Goal: Task Accomplishment & Management: Complete application form

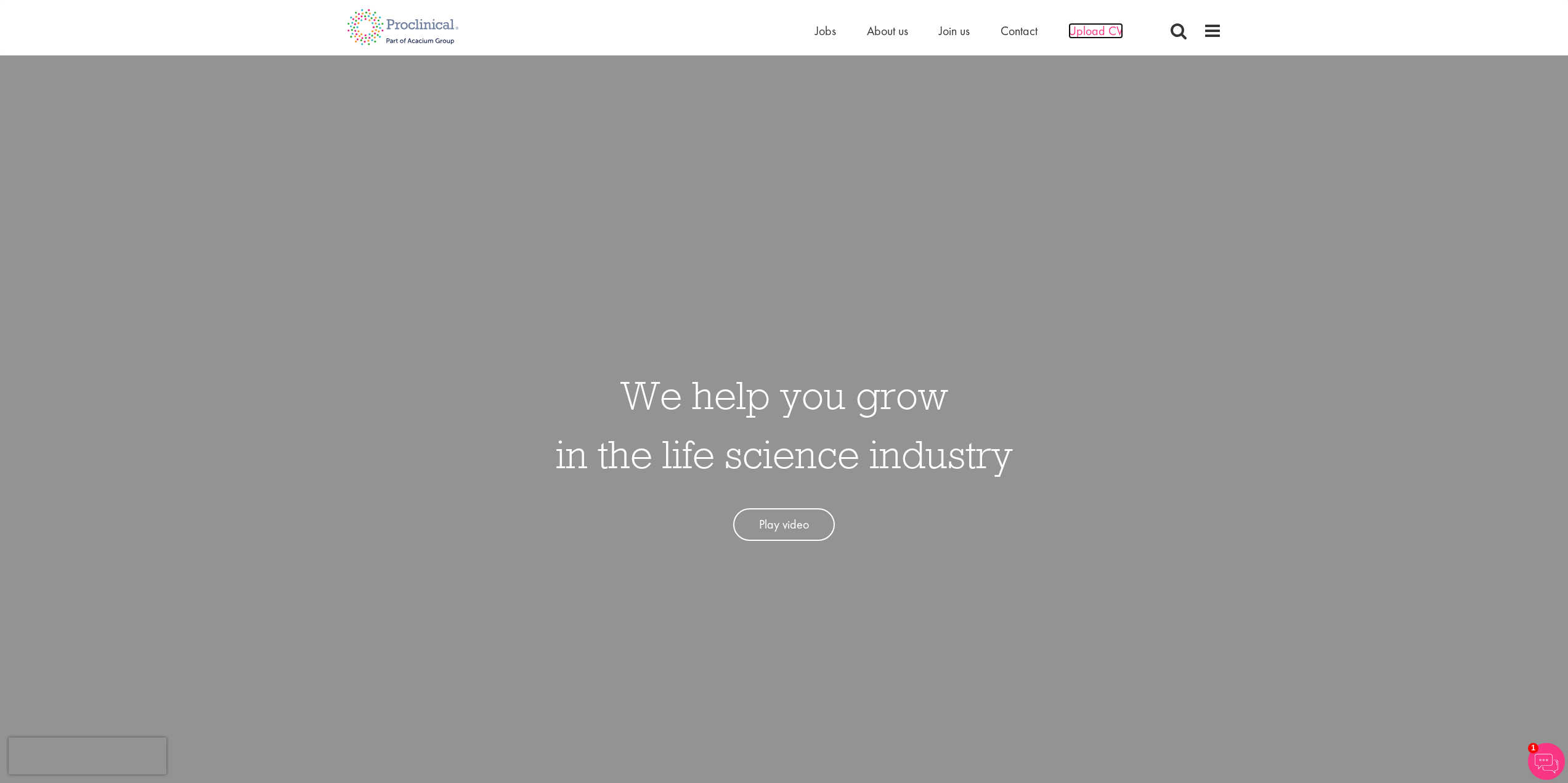
click at [1083, 37] on span "Upload CV" at bounding box center [1096, 31] width 55 height 16
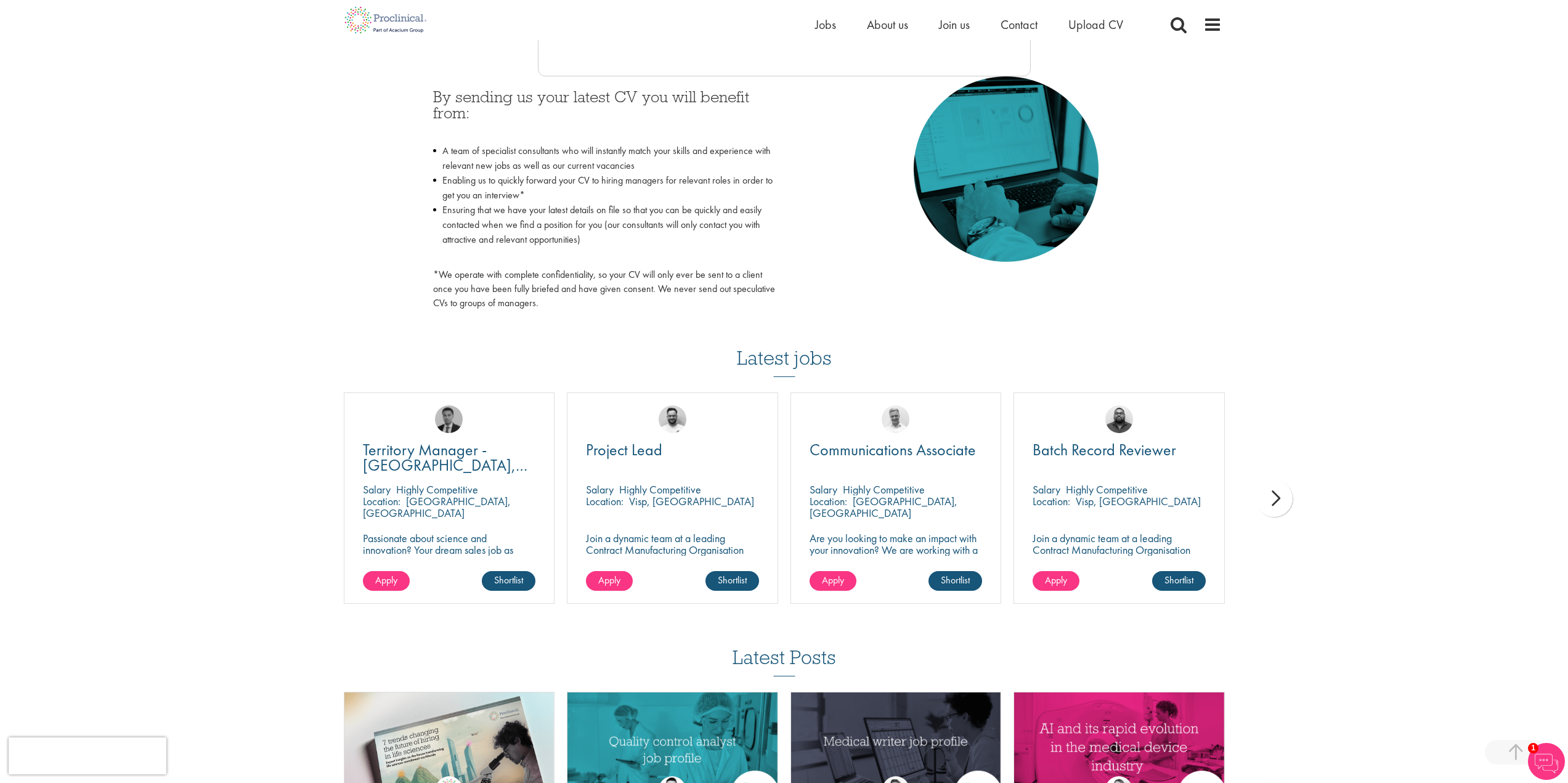
scroll to position [616, 0]
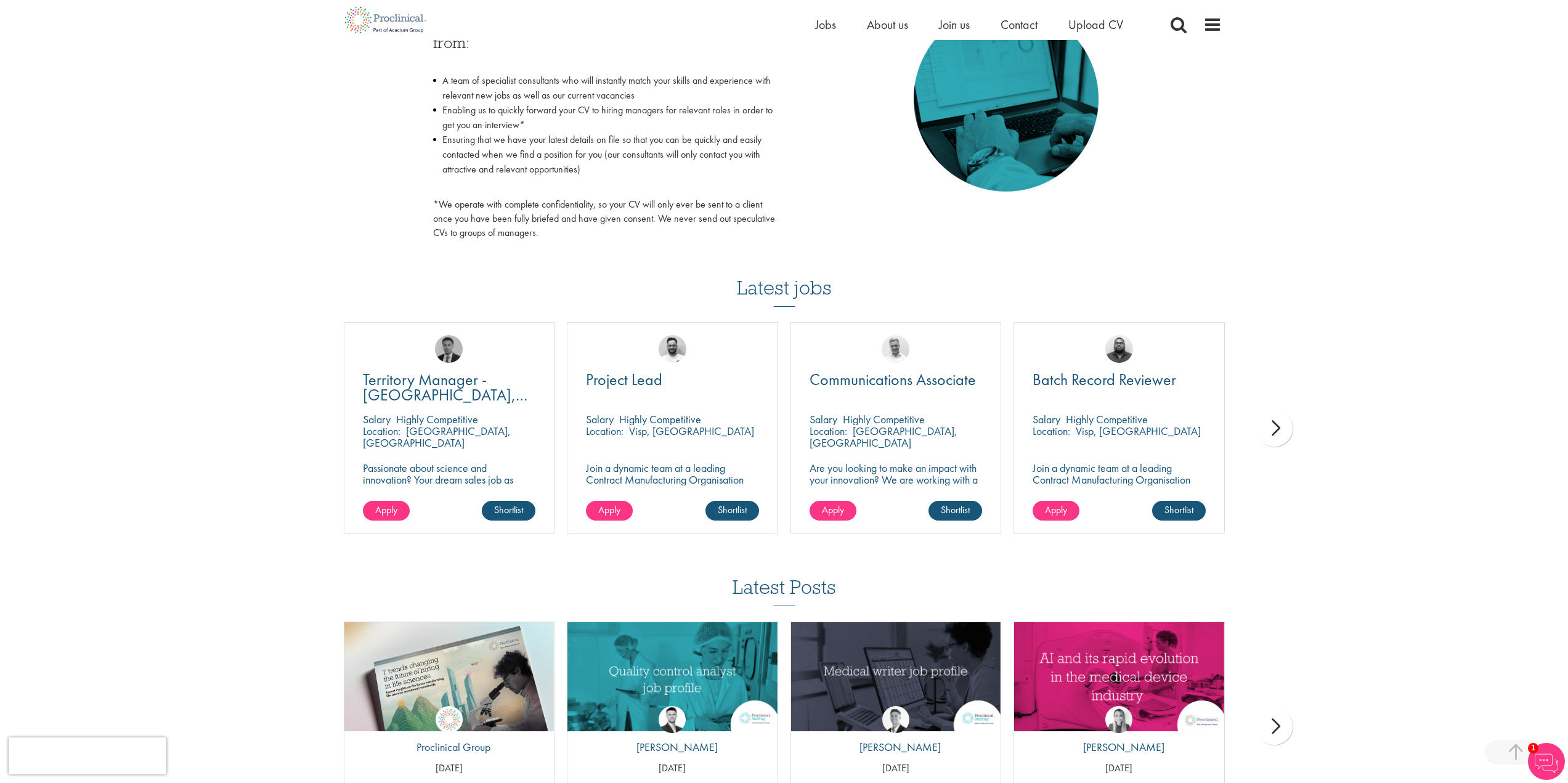
click at [1270, 436] on div "next" at bounding box center [1274, 429] width 37 height 37
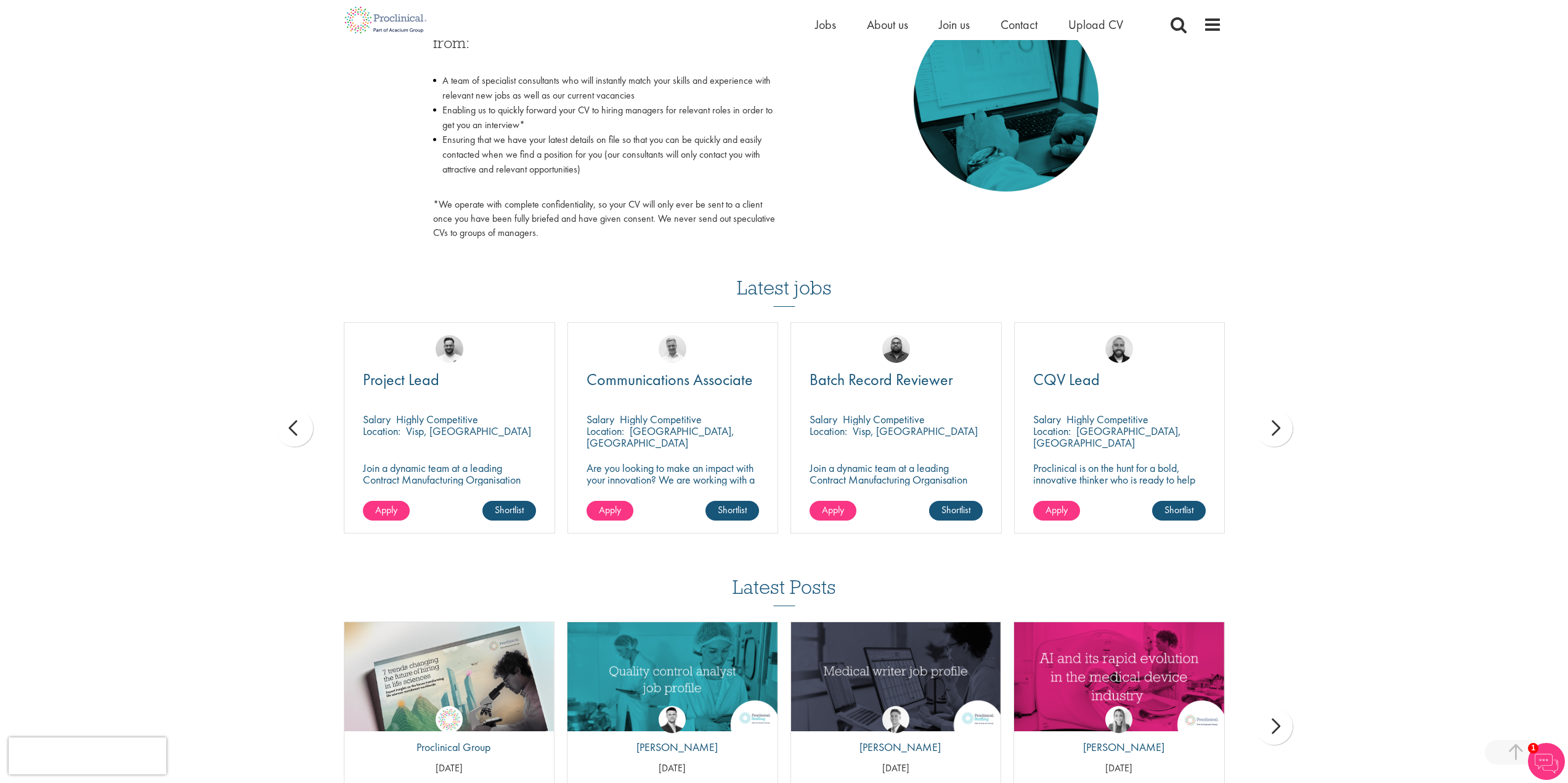
click at [1270, 436] on div "next" at bounding box center [1274, 429] width 37 height 37
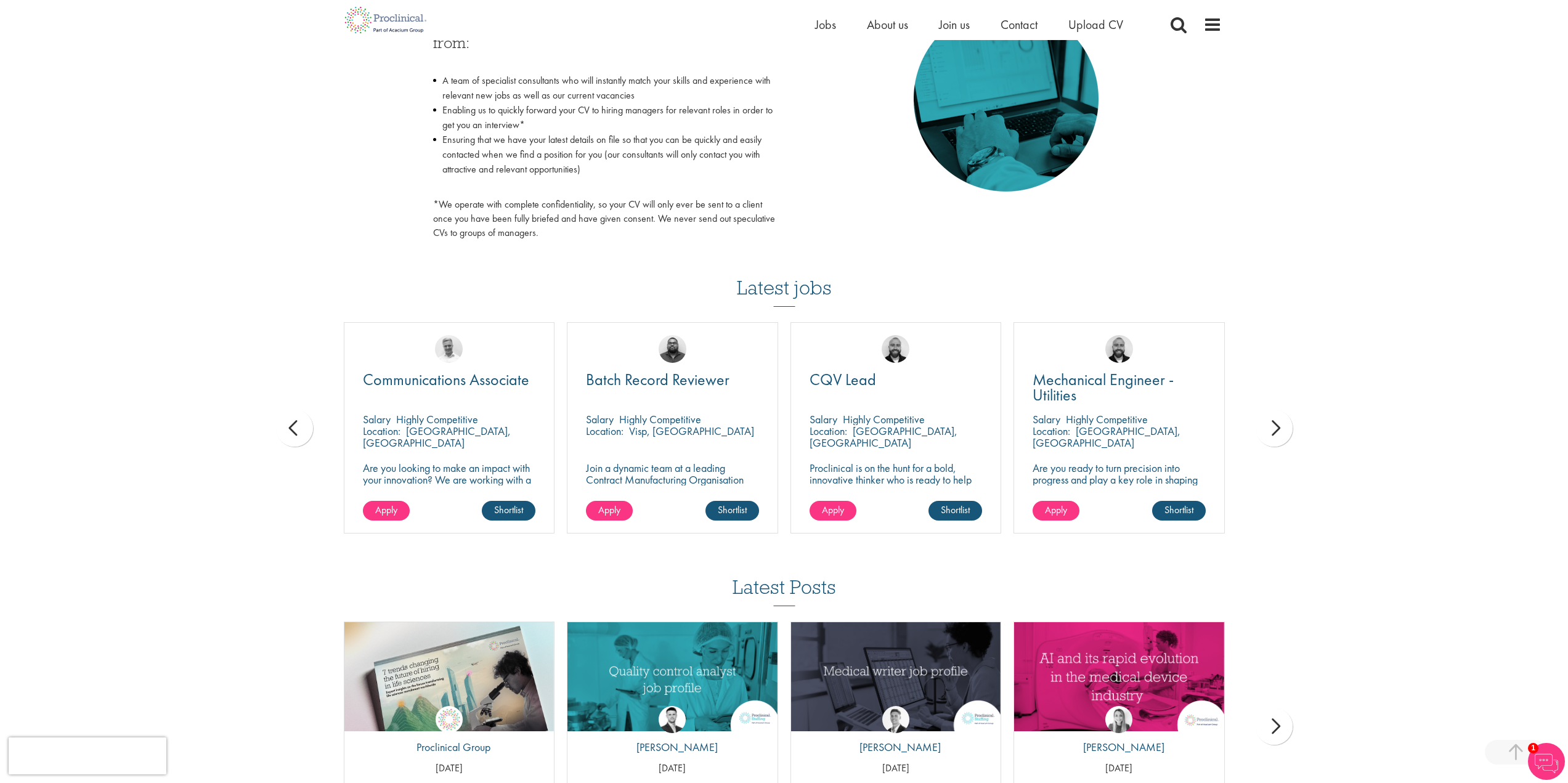
click at [1270, 436] on div "next" at bounding box center [1274, 429] width 37 height 37
click at [1270, 436] on div "You are here: Home > Upload CV Upload CV Start getting matched with new jobs as…" at bounding box center [784, 132] width 1568 height 1497
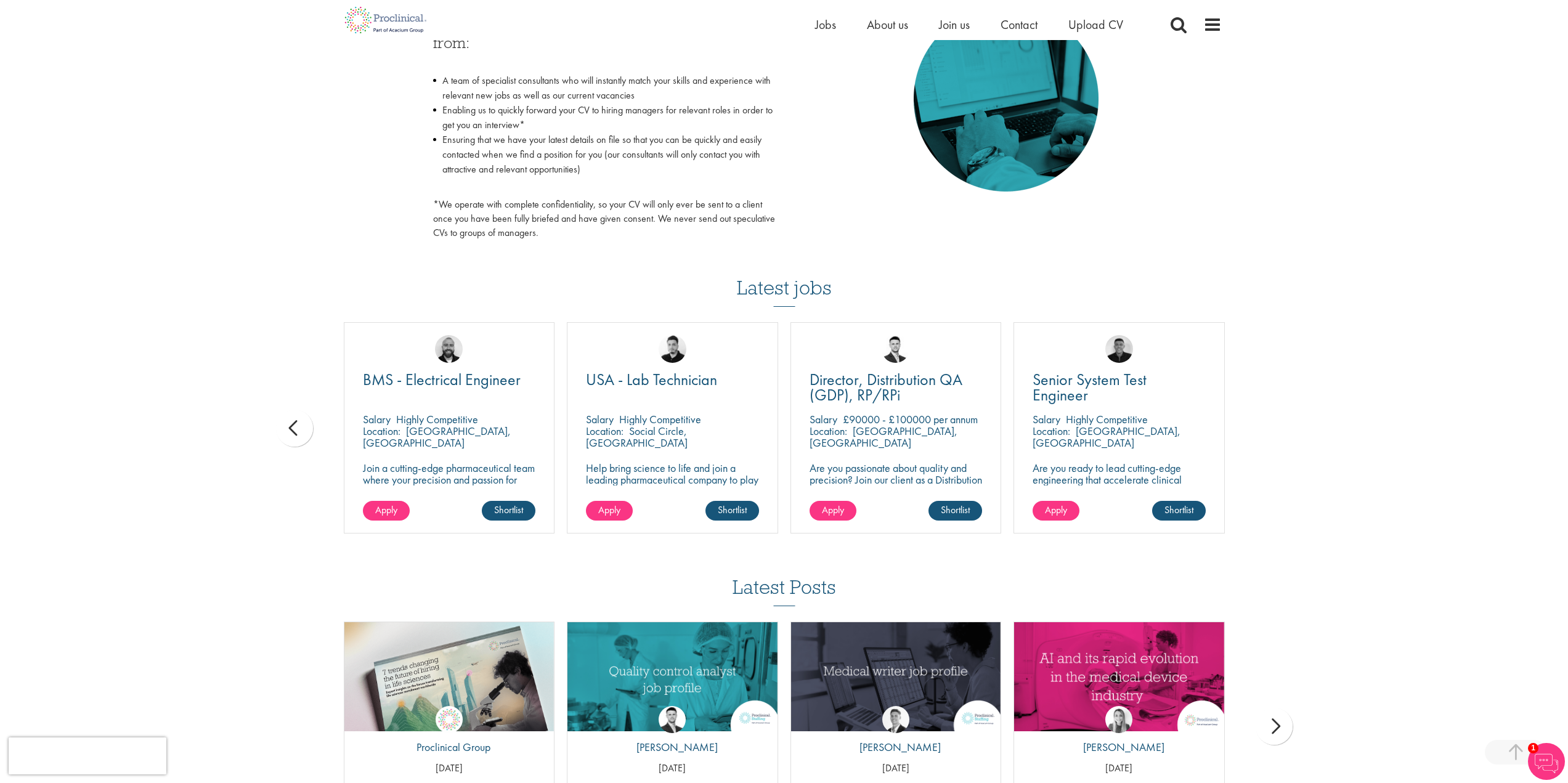
click at [1270, 436] on div "You are here: Home > Upload CV Upload CV Start getting matched with new jobs as…" at bounding box center [784, 132] width 1568 height 1497
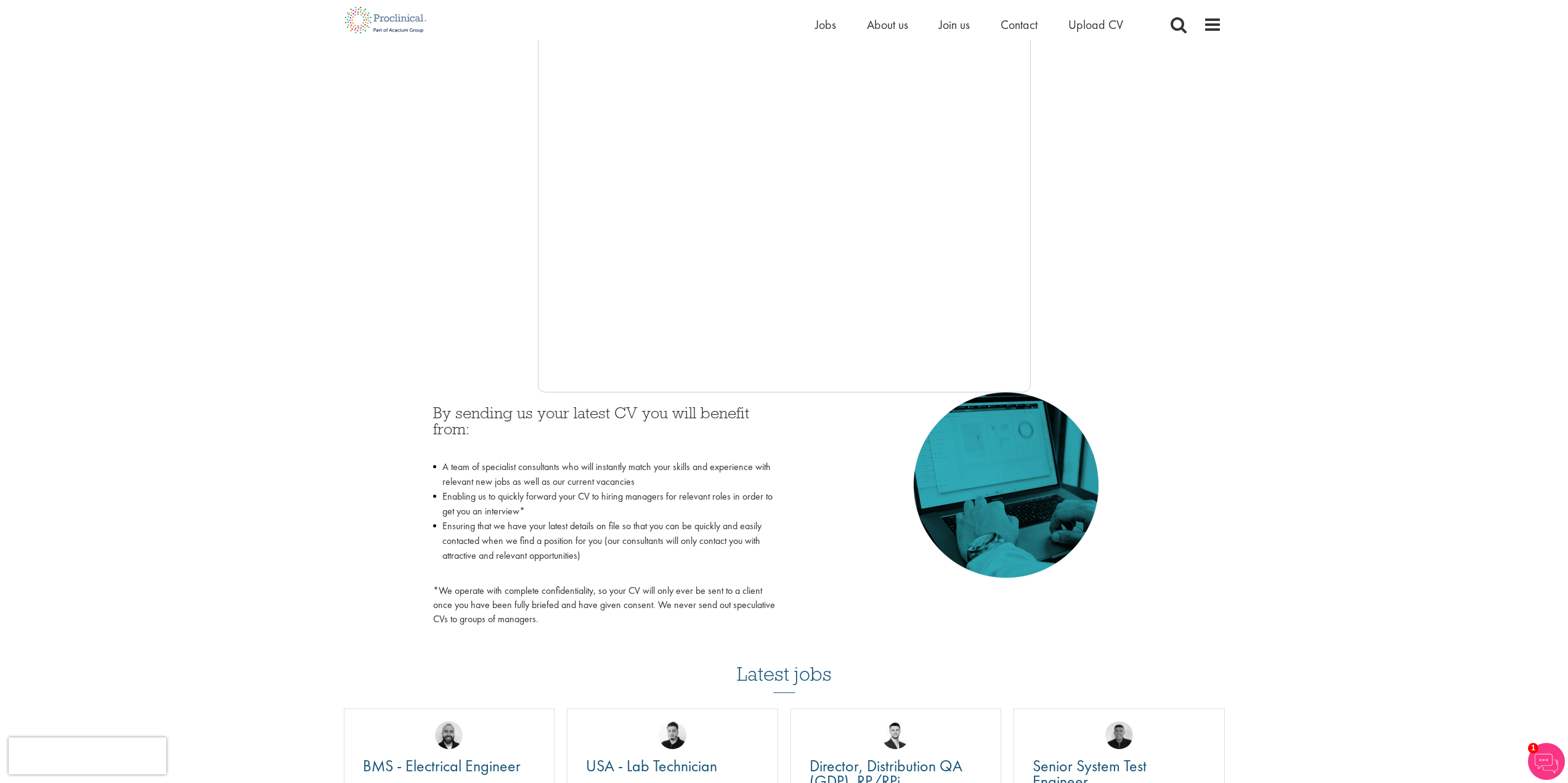
scroll to position [0, 0]
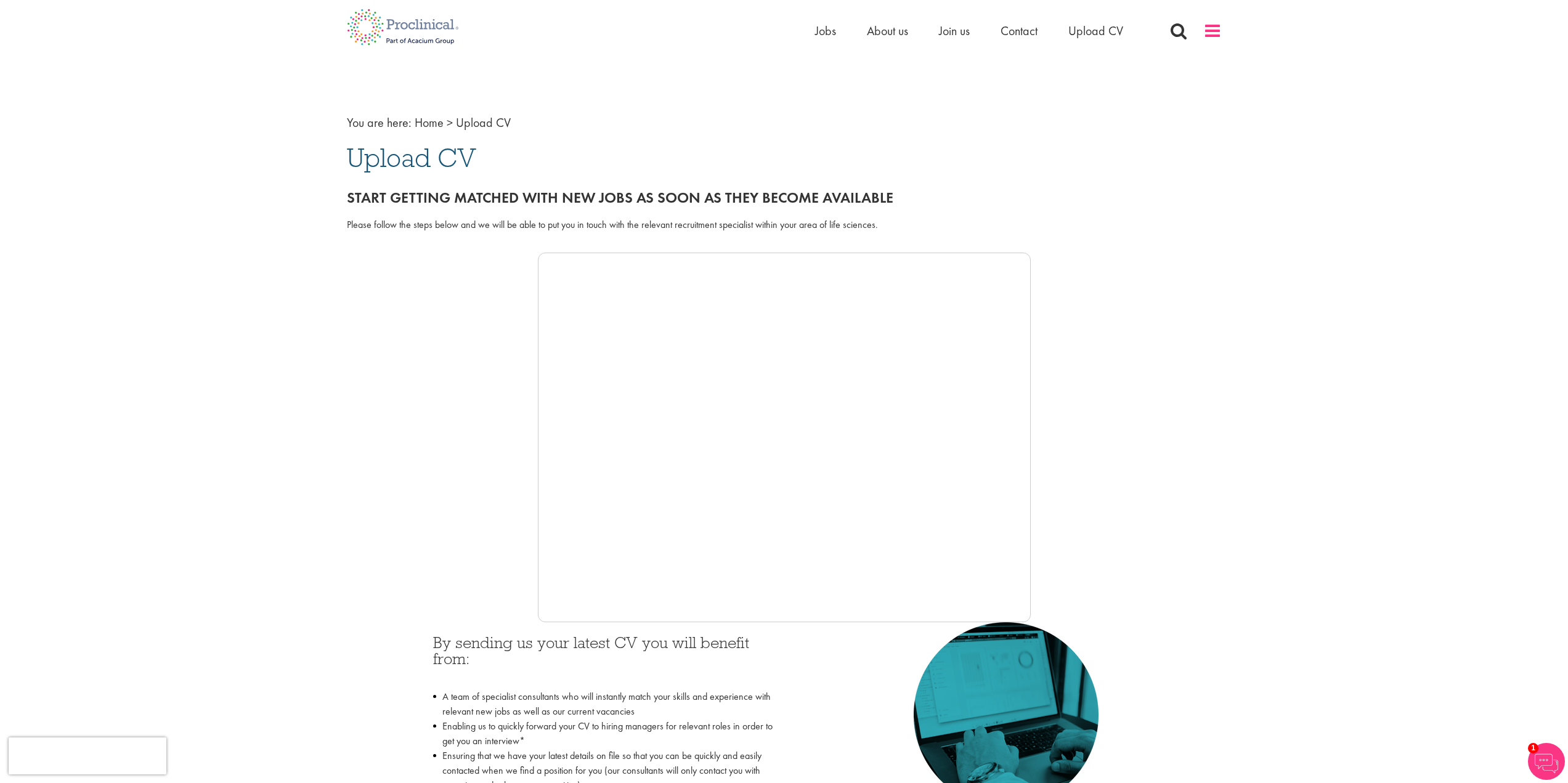
click at [1215, 33] on span at bounding box center [1212, 31] width 19 height 19
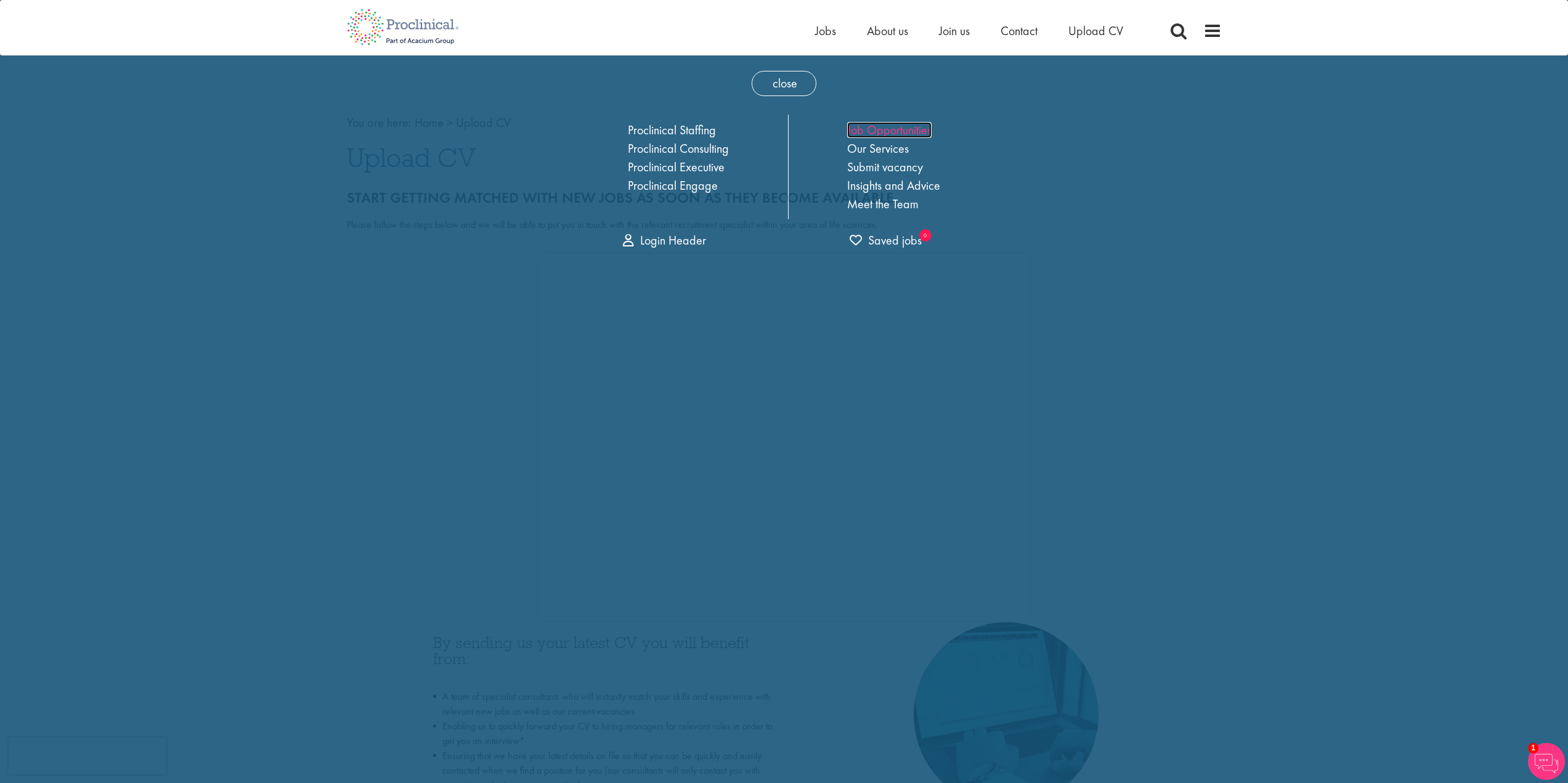
click at [872, 126] on link "Job Opportunities" at bounding box center [889, 129] width 85 height 16
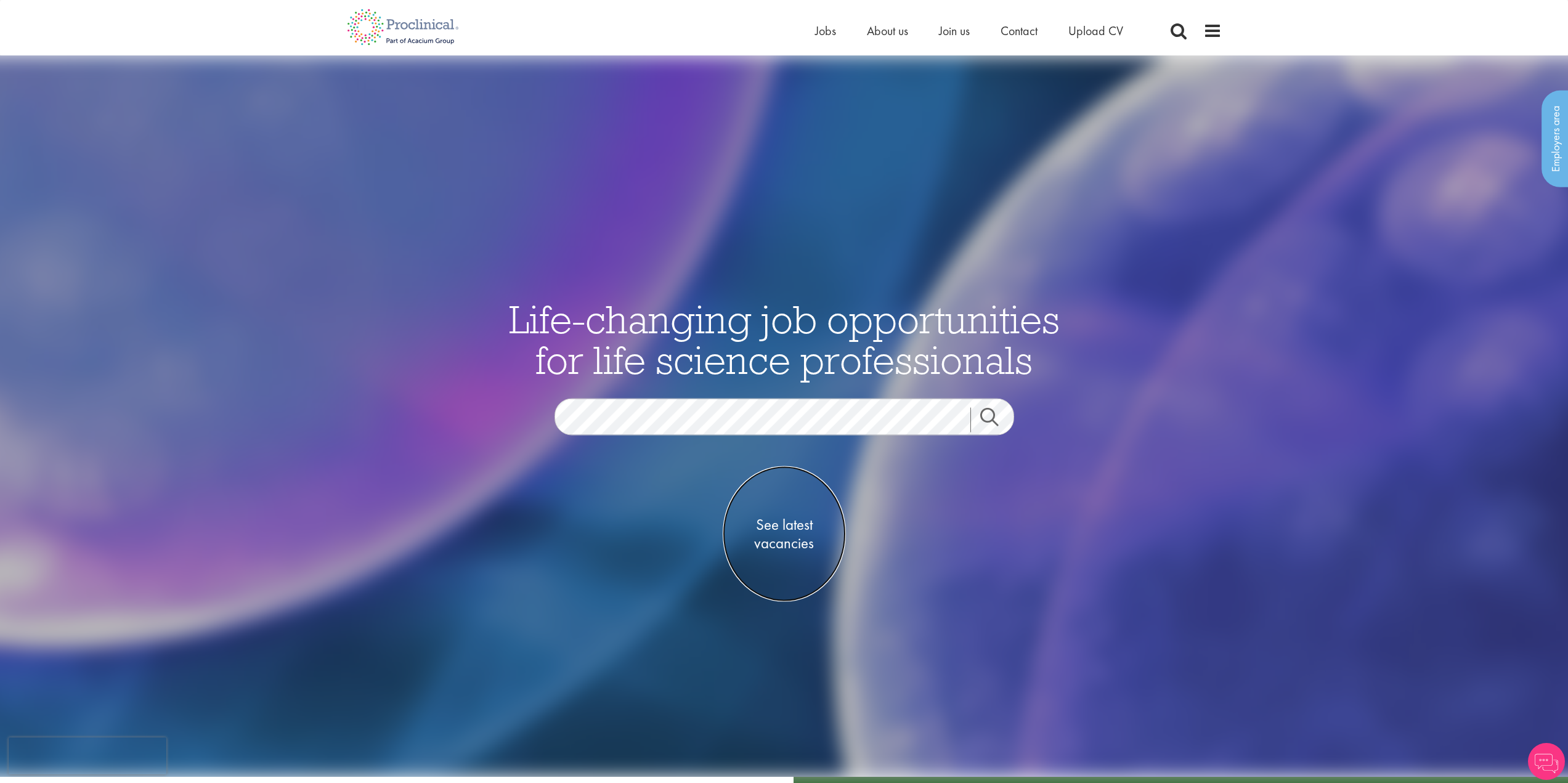
click at [791, 541] on span "See latest vacancies" at bounding box center [784, 534] width 123 height 37
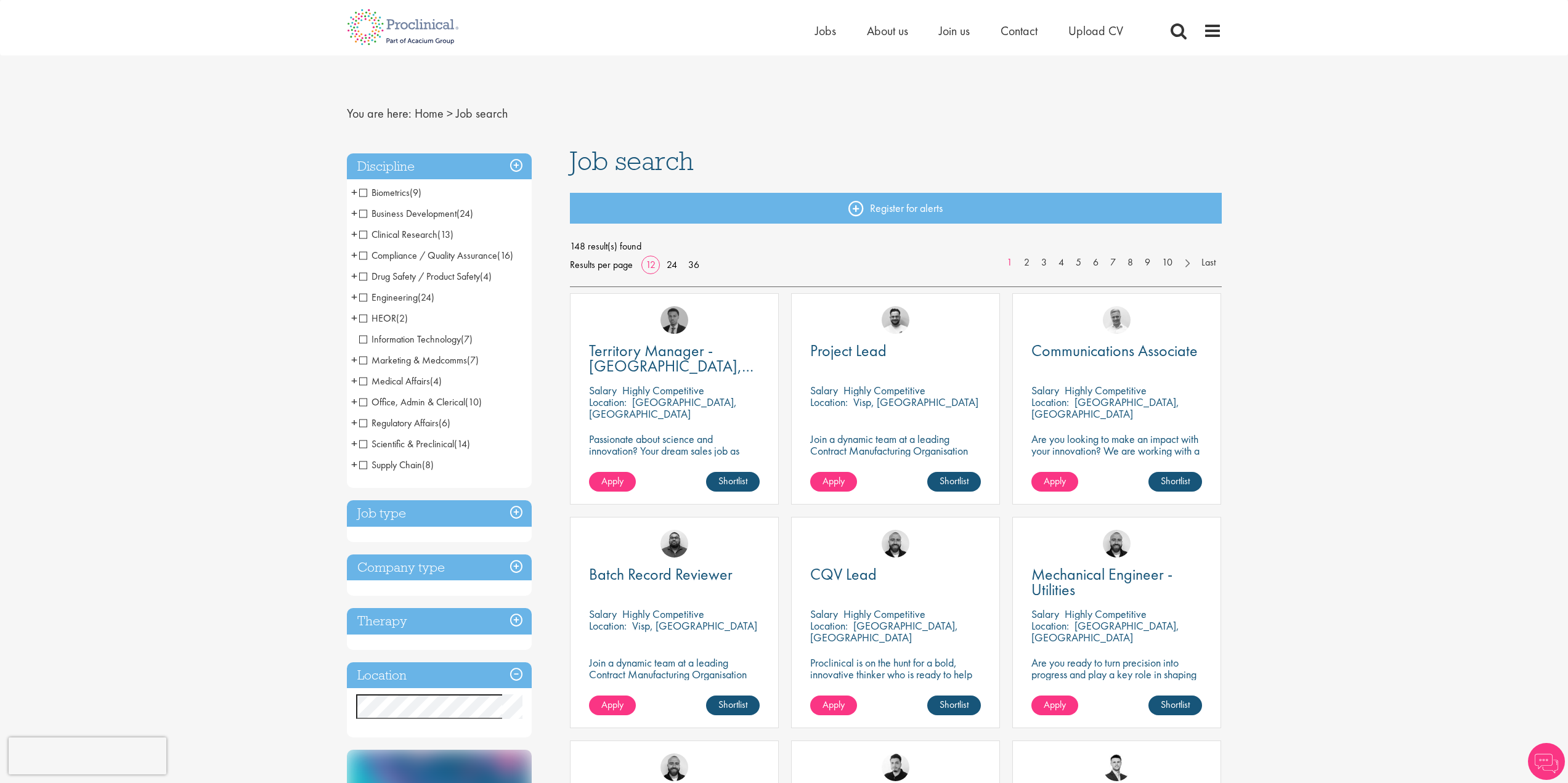
click at [363, 381] on span "Medical Affairs" at bounding box center [395, 381] width 71 height 13
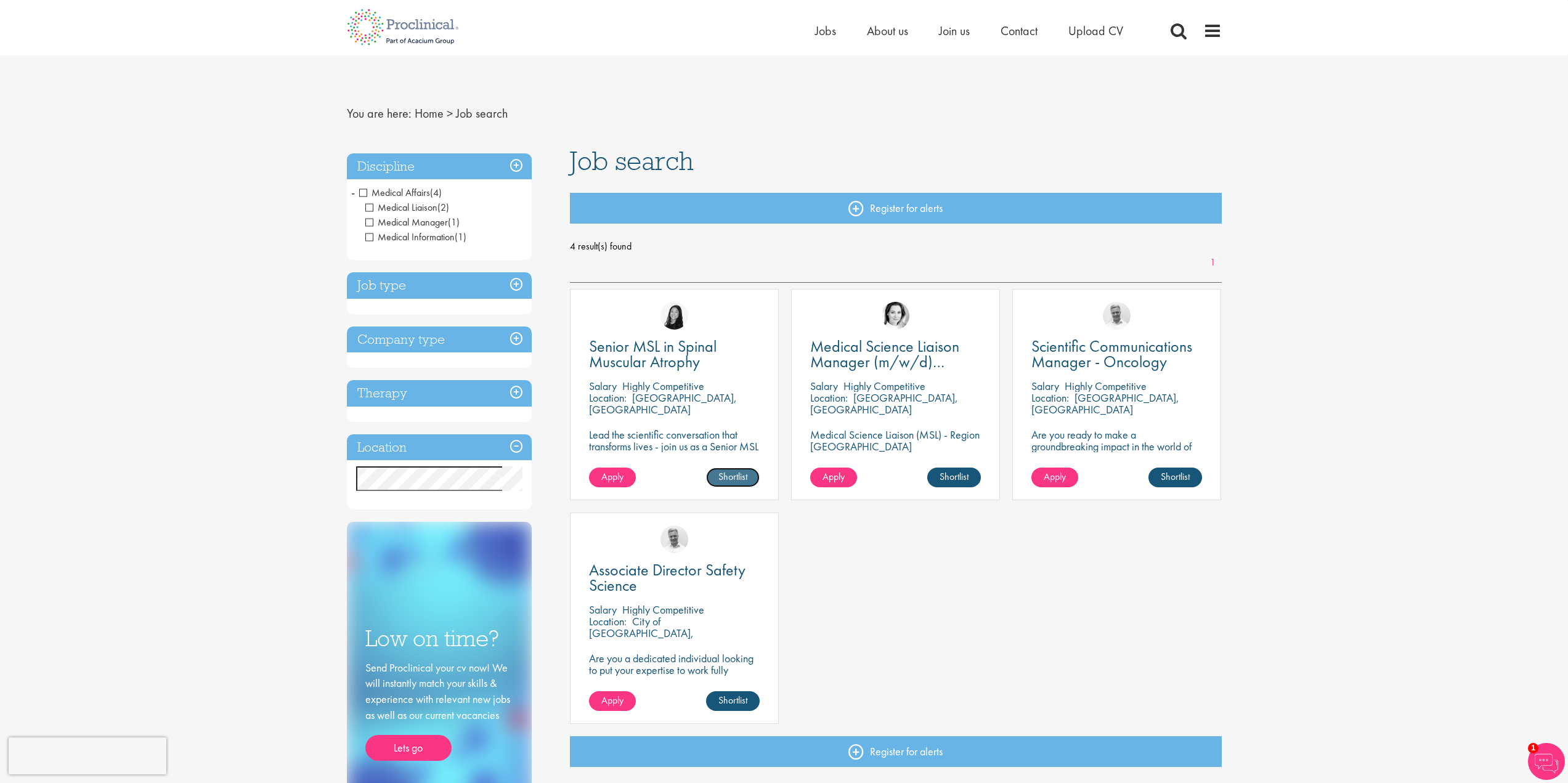
click at [726, 481] on link "Shortlist" at bounding box center [733, 477] width 54 height 20
click at [617, 481] on span "Apply" at bounding box center [612, 477] width 22 height 13
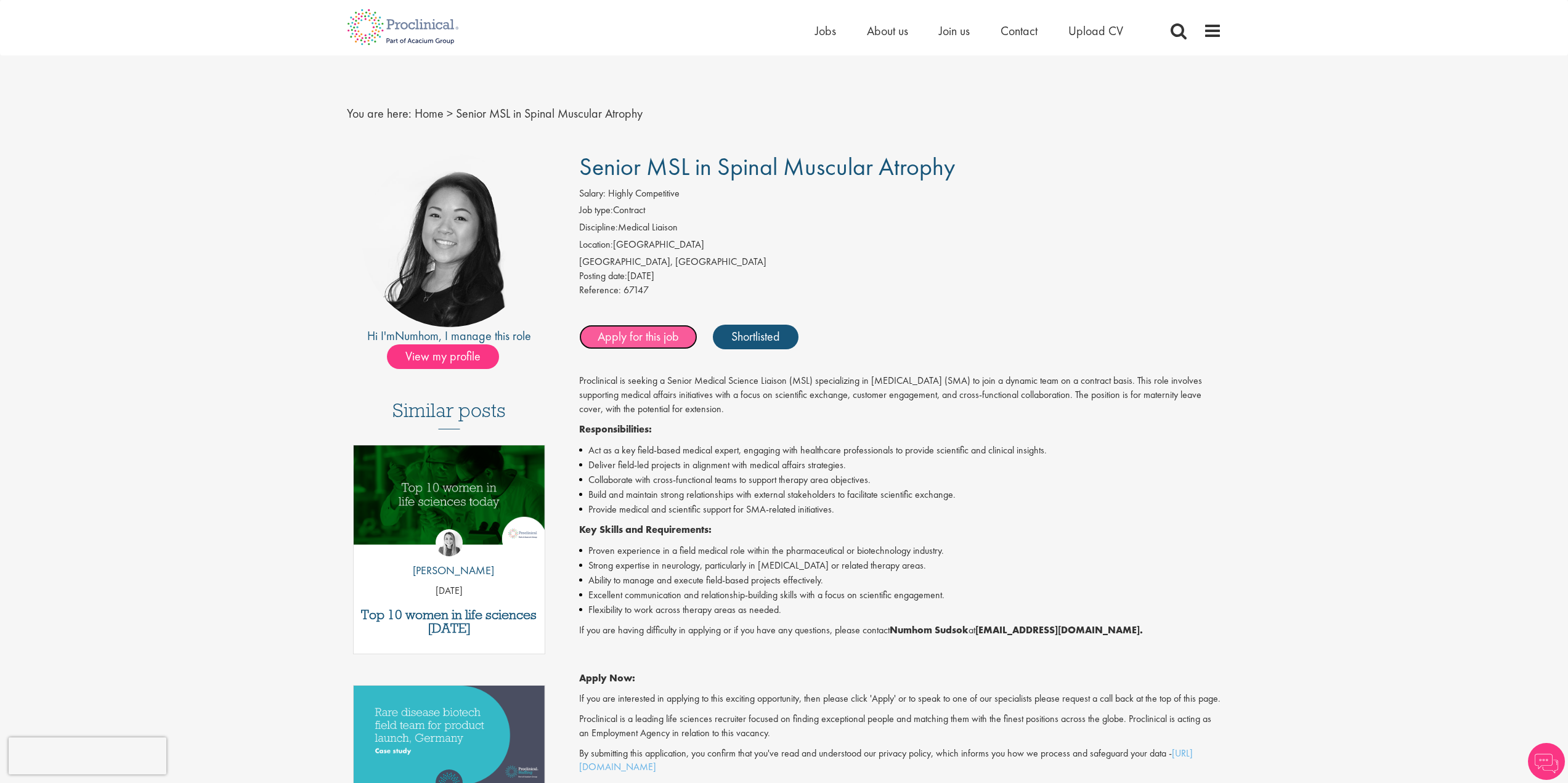
click at [622, 330] on link "Apply for this job" at bounding box center [638, 337] width 118 height 24
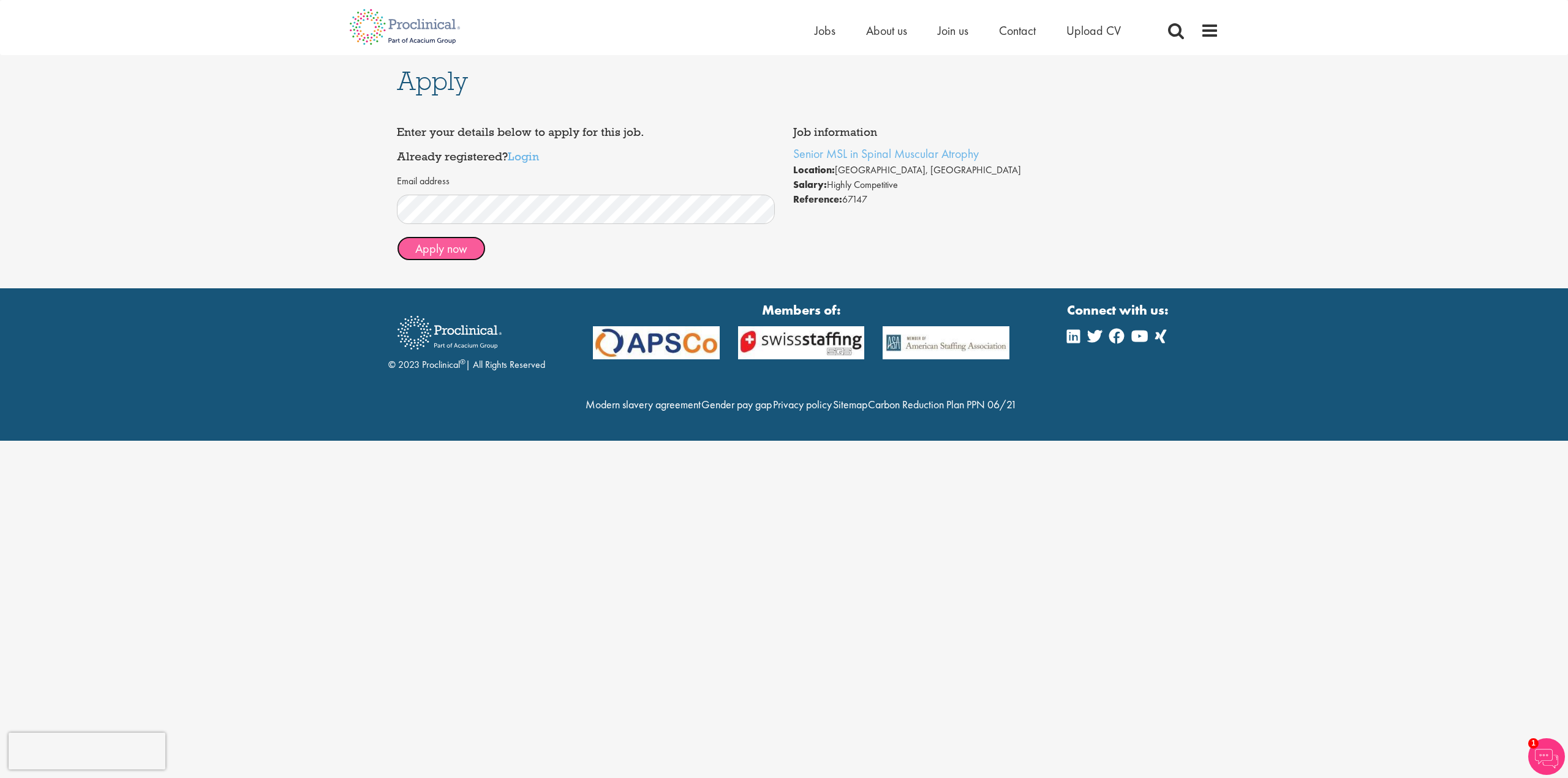
click at [443, 250] on button "Apply now" at bounding box center [441, 248] width 89 height 24
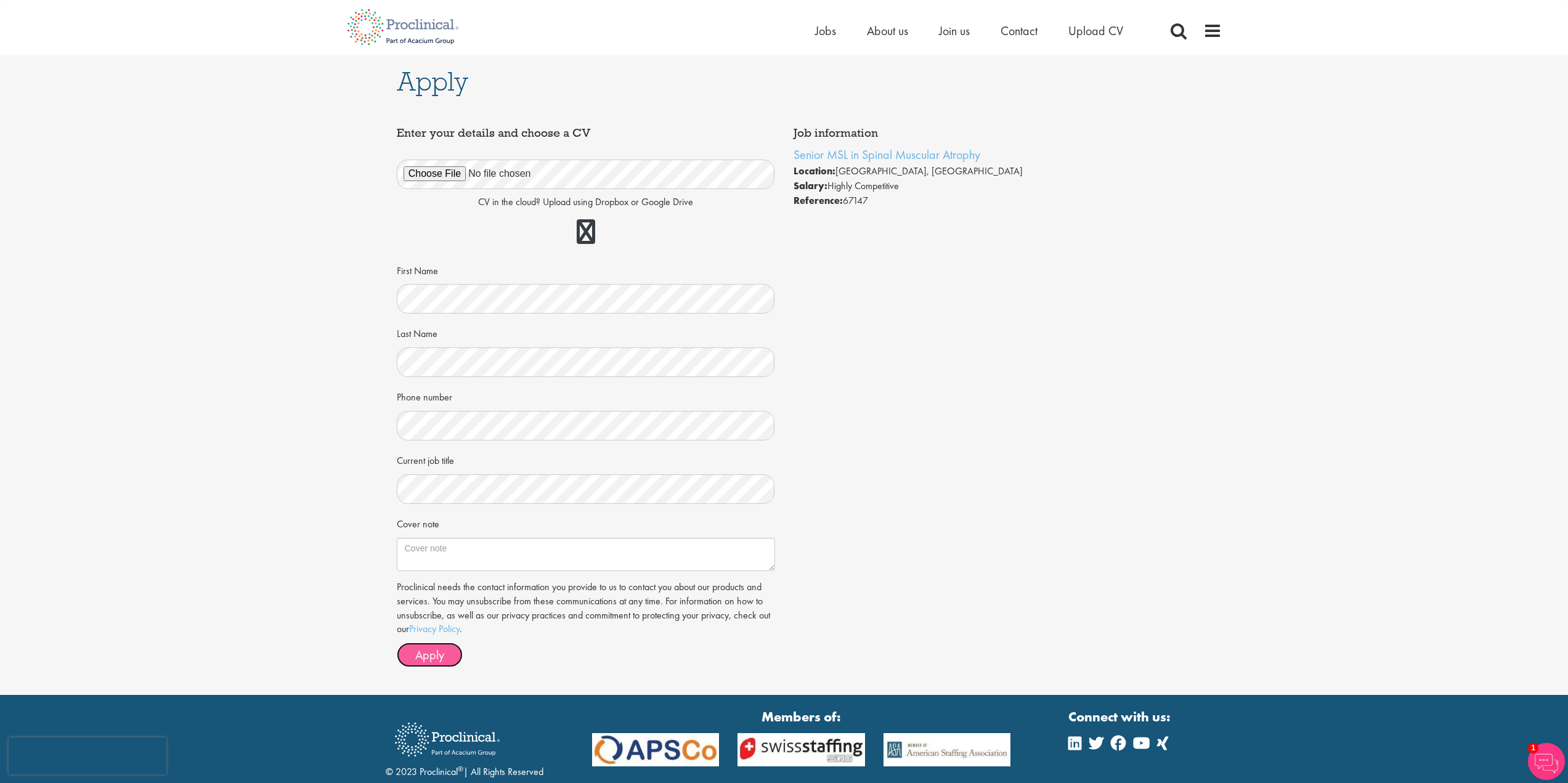
click at [414, 659] on button "Apply" at bounding box center [429, 655] width 66 height 24
